Goal: Communication & Community: Answer question/provide support

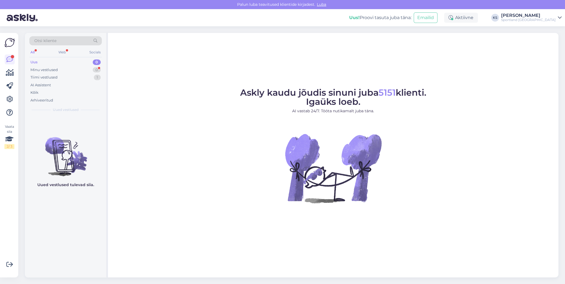
click at [96, 79] on div "1" at bounding box center [97, 78] width 7 height 6
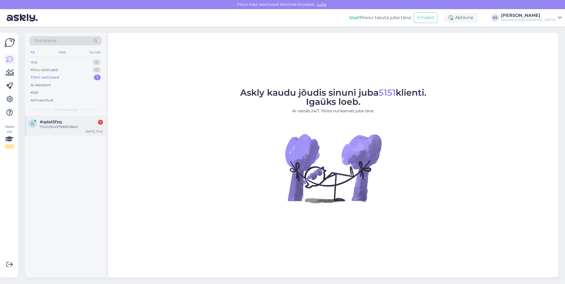
click at [77, 119] on div "#qdat5fzq 1" at bounding box center [71, 121] width 63 height 5
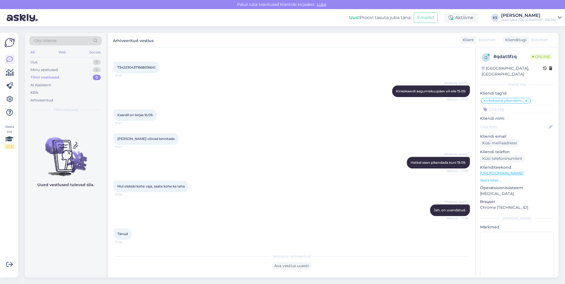
scroll to position [168, 0]
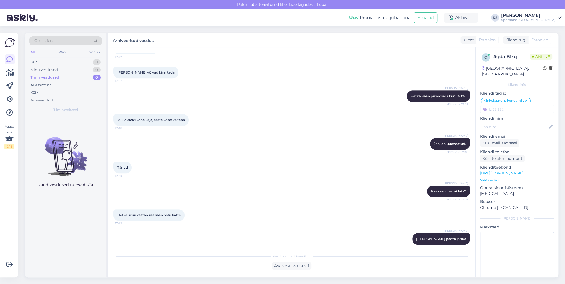
click at [550, 17] on div "[PERSON_NAME]" at bounding box center [528, 15] width 54 height 4
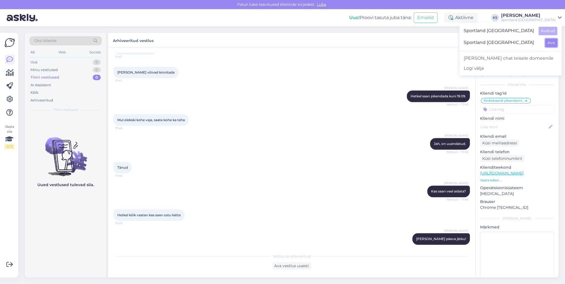
click at [551, 42] on button "Ava" at bounding box center [551, 42] width 12 height 9
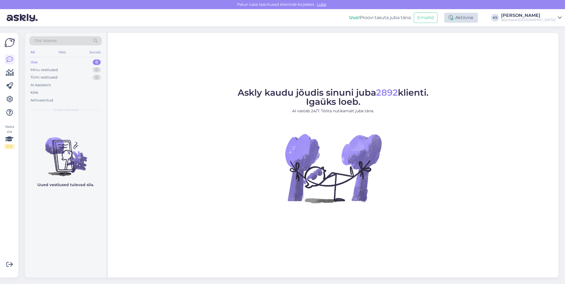
click at [478, 17] on div "Aktiivne" at bounding box center [461, 18] width 34 height 10
click at [439, 44] on button "15 minutit" at bounding box center [428, 43] width 24 height 6
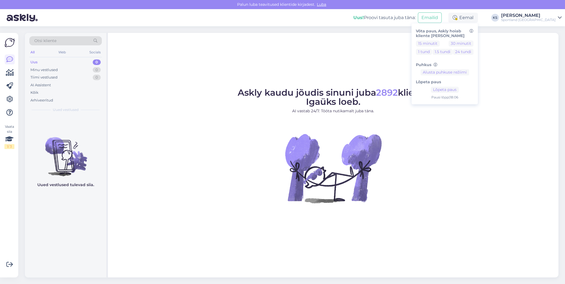
click at [541, 20] on div "Sportland [GEOGRAPHIC_DATA]" at bounding box center [528, 20] width 54 height 4
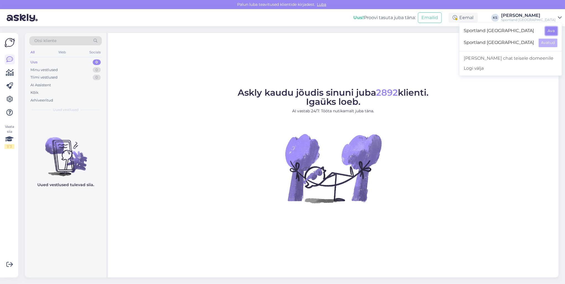
click at [550, 31] on button "Ava" at bounding box center [551, 31] width 12 height 9
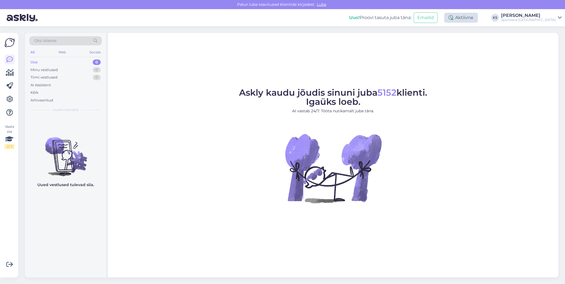
click at [476, 15] on div "Aktiivne" at bounding box center [461, 18] width 34 height 10
click at [439, 45] on button "15 minutit" at bounding box center [428, 43] width 24 height 6
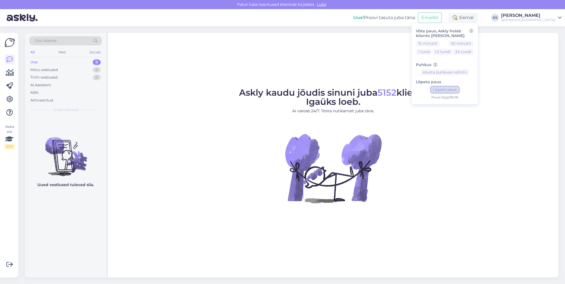
click at [458, 88] on button "Lõpeta paus" at bounding box center [445, 90] width 28 height 6
click at [543, 15] on div "[PERSON_NAME]" at bounding box center [528, 15] width 54 height 4
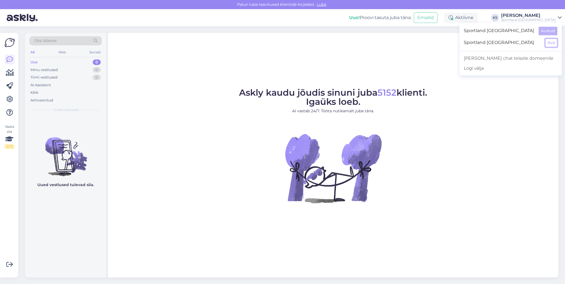
click at [550, 44] on button "Ava" at bounding box center [551, 42] width 12 height 9
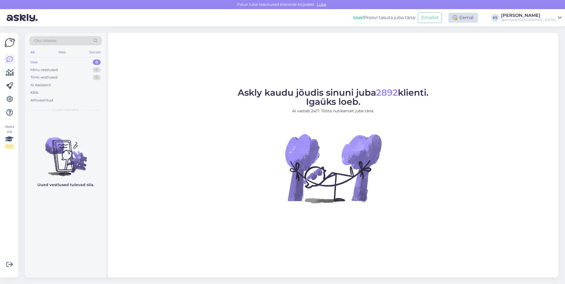
click at [478, 21] on div "Eemal" at bounding box center [463, 18] width 30 height 10
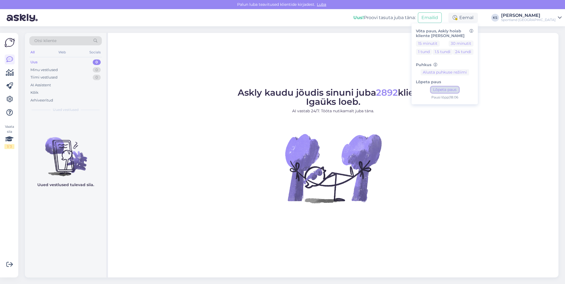
click at [458, 90] on button "Lõpeta paus" at bounding box center [445, 90] width 28 height 6
click at [439, 43] on button "15 minutit" at bounding box center [428, 43] width 24 height 6
click at [535, 21] on div "Sportland [GEOGRAPHIC_DATA]" at bounding box center [528, 20] width 54 height 4
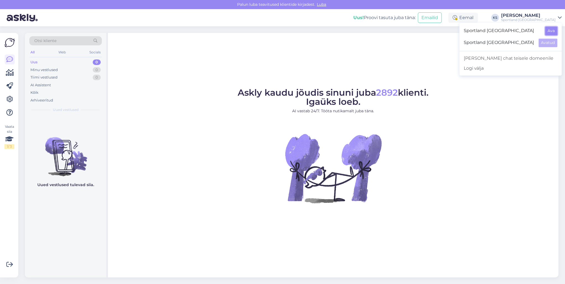
click at [556, 30] on button "Ava" at bounding box center [551, 31] width 12 height 9
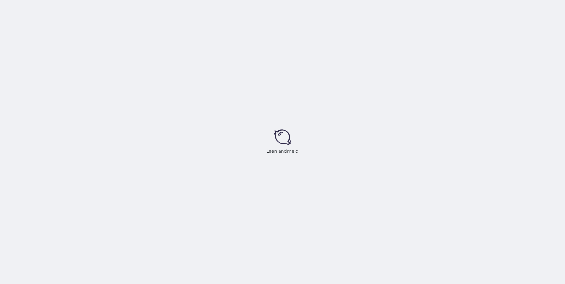
click at [490, 18] on div "Laen andmeid" at bounding box center [282, 142] width 565 height 284
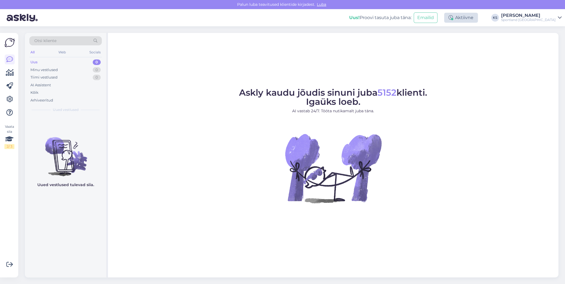
click at [478, 19] on div "Aktiivne" at bounding box center [461, 18] width 34 height 10
click at [439, 44] on button "15 minutit" at bounding box center [428, 43] width 24 height 6
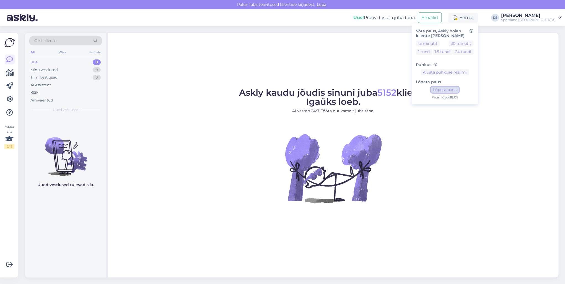
click at [458, 87] on button "Lõpeta paus" at bounding box center [445, 90] width 28 height 6
click at [547, 19] on div "Sportland [GEOGRAPHIC_DATA]" at bounding box center [528, 20] width 54 height 4
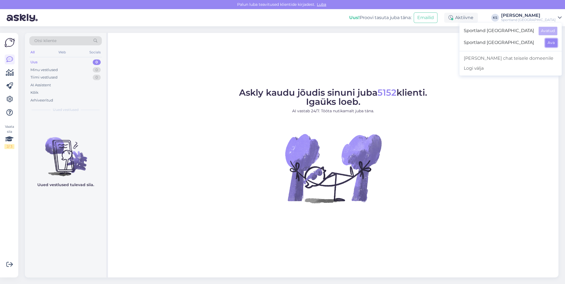
click at [550, 41] on button "Ava" at bounding box center [551, 42] width 12 height 9
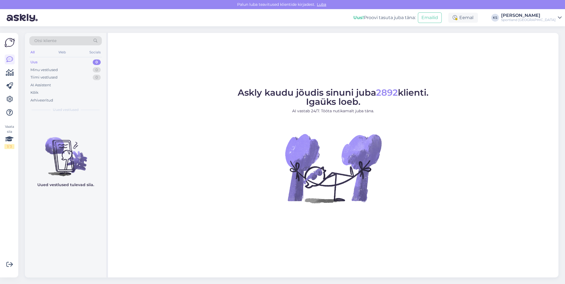
click at [478, 19] on div "Eemal" at bounding box center [463, 18] width 30 height 10
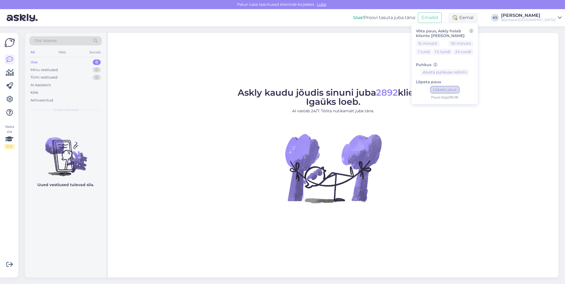
click at [458, 88] on button "Lõpeta paus" at bounding box center [445, 90] width 28 height 6
click at [549, 17] on div "[PERSON_NAME]" at bounding box center [528, 15] width 54 height 4
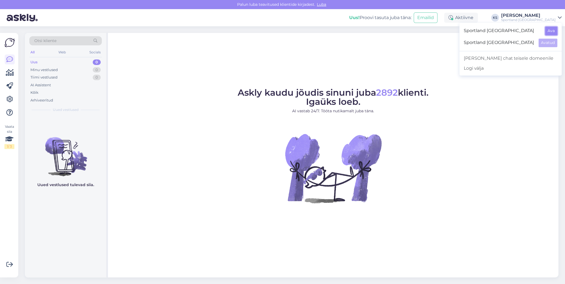
click at [550, 31] on button "Ava" at bounding box center [551, 31] width 12 height 9
